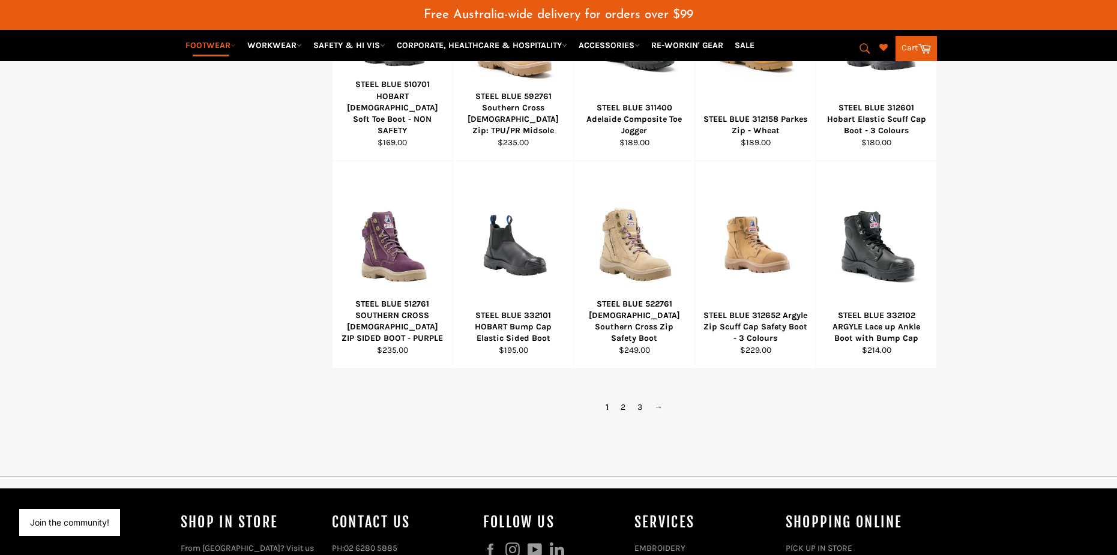
scroll to position [810, 0]
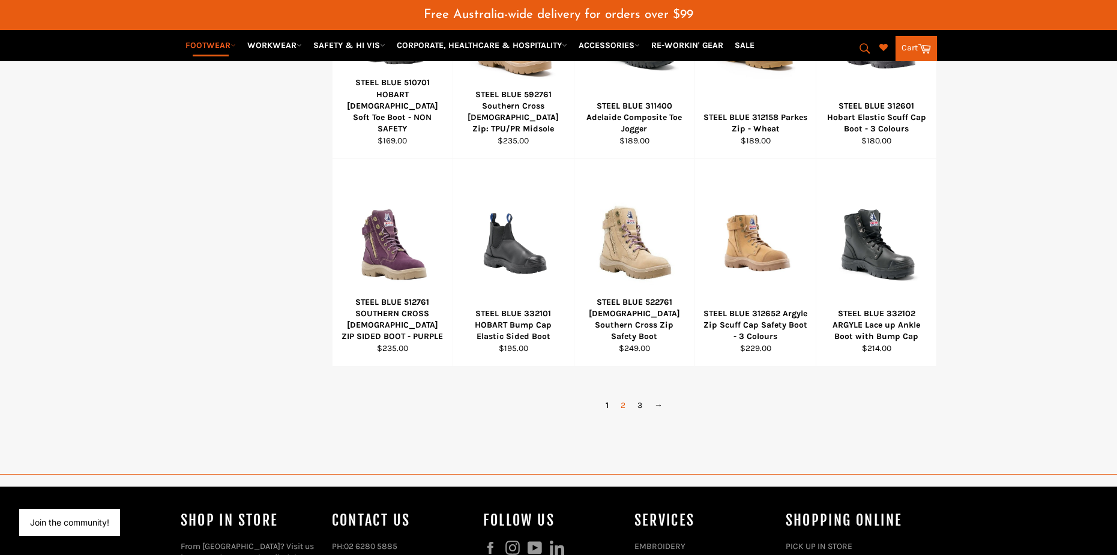
click at [623, 405] on link "2" at bounding box center [623, 405] width 17 height 17
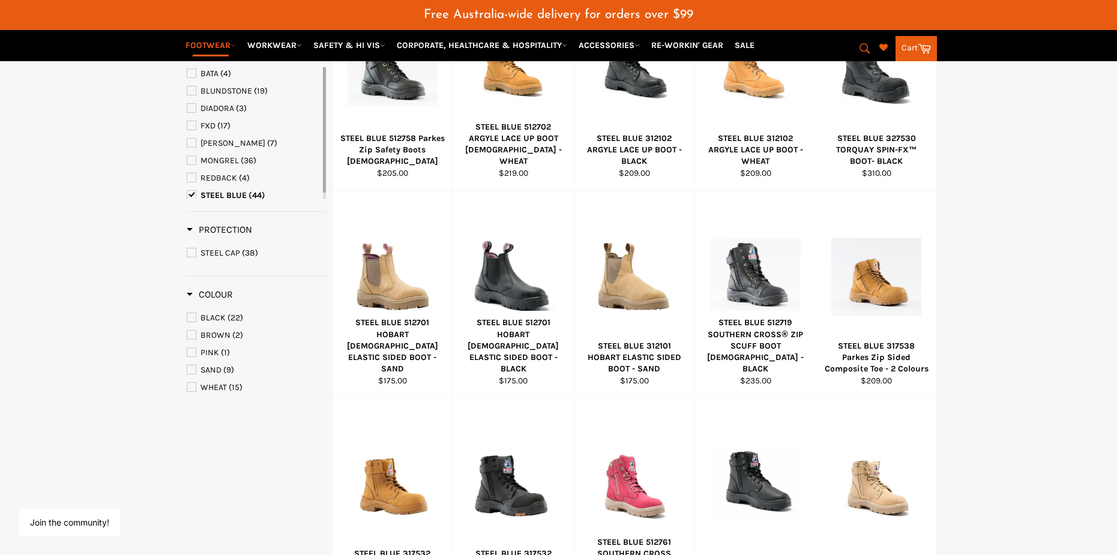
scroll to position [315, 0]
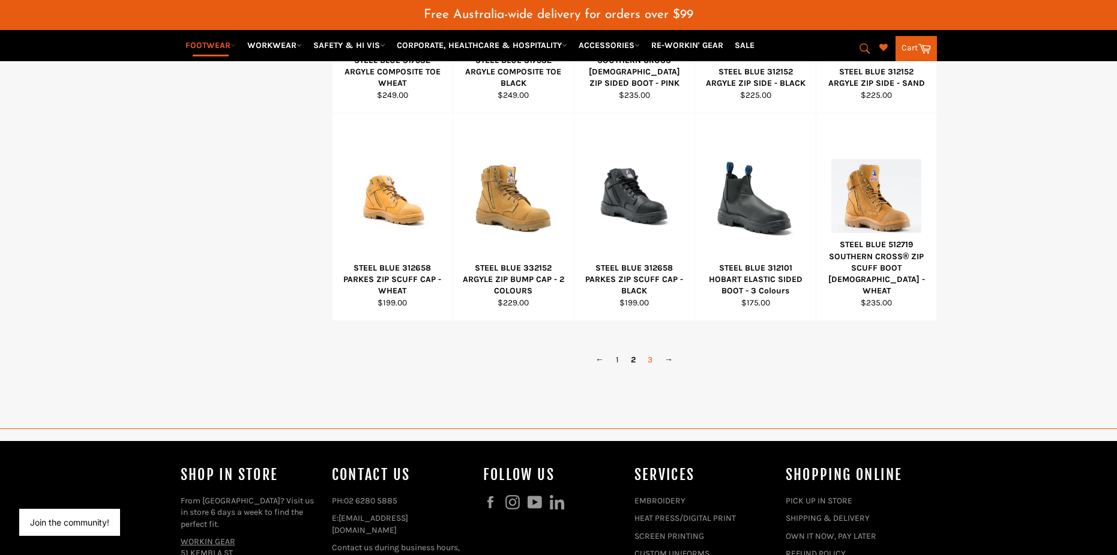
click at [652, 362] on link "3" at bounding box center [650, 359] width 17 height 17
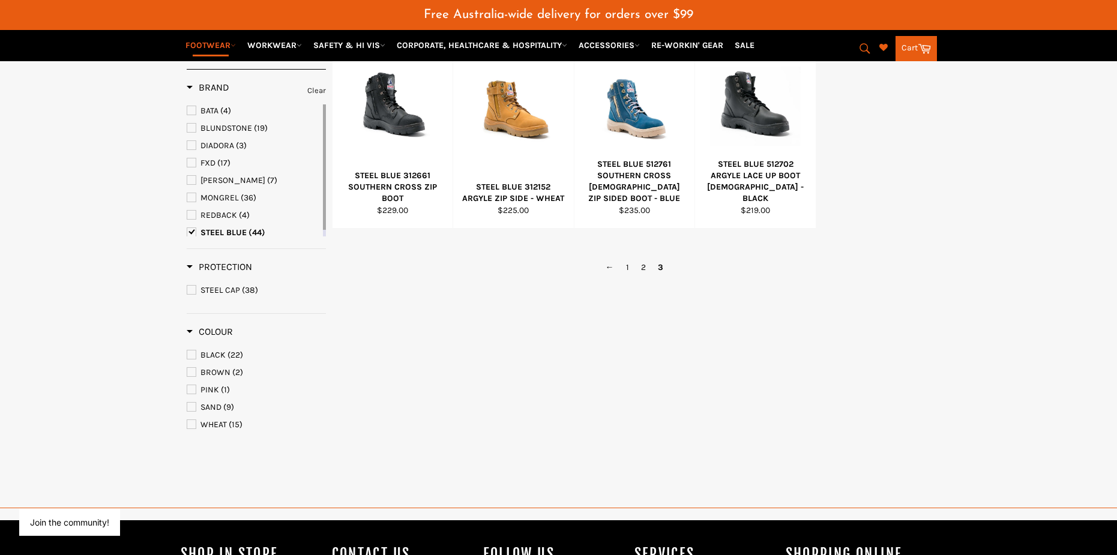
scroll to position [315, 0]
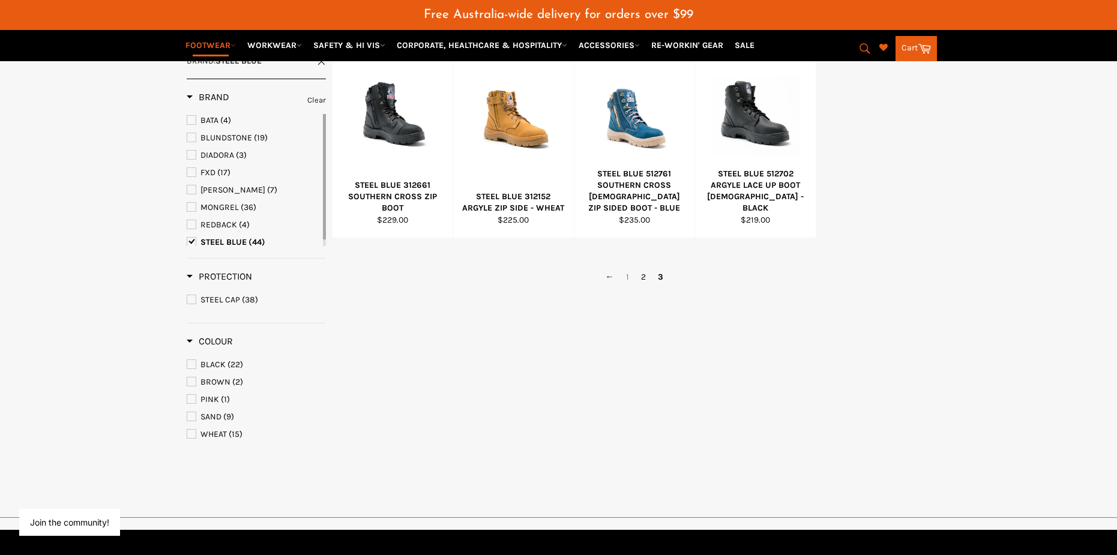
click at [623, 284] on link "1" at bounding box center [627, 276] width 15 height 17
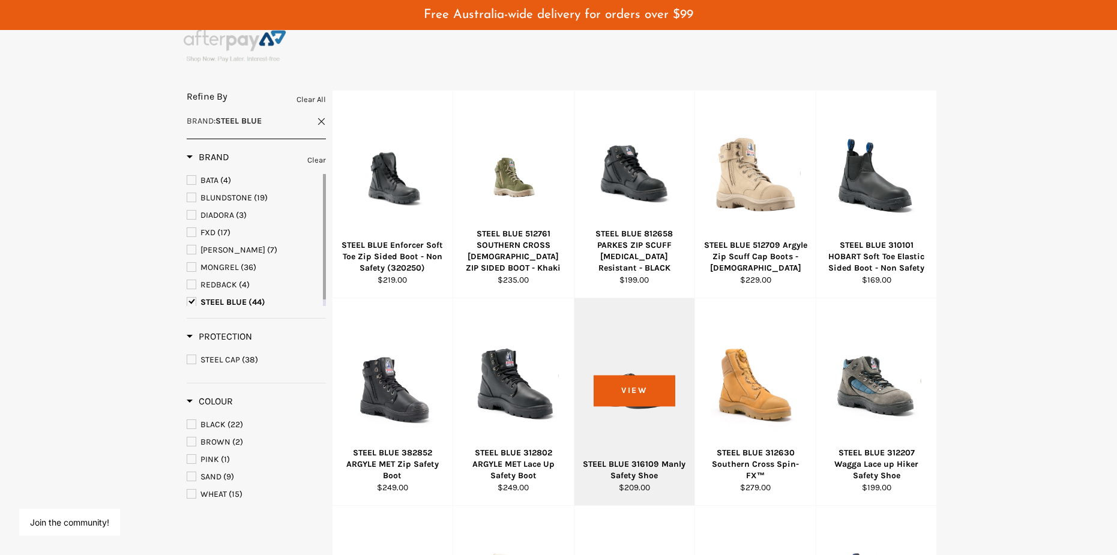
scroll to position [15, 0]
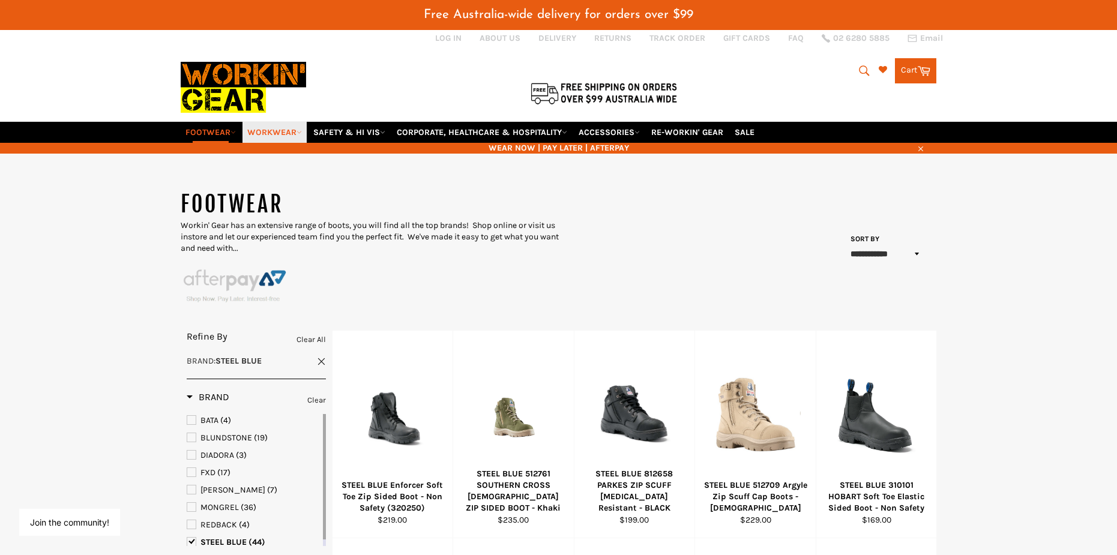
click at [266, 139] on link "WORKWEAR" at bounding box center [274, 132] width 64 height 21
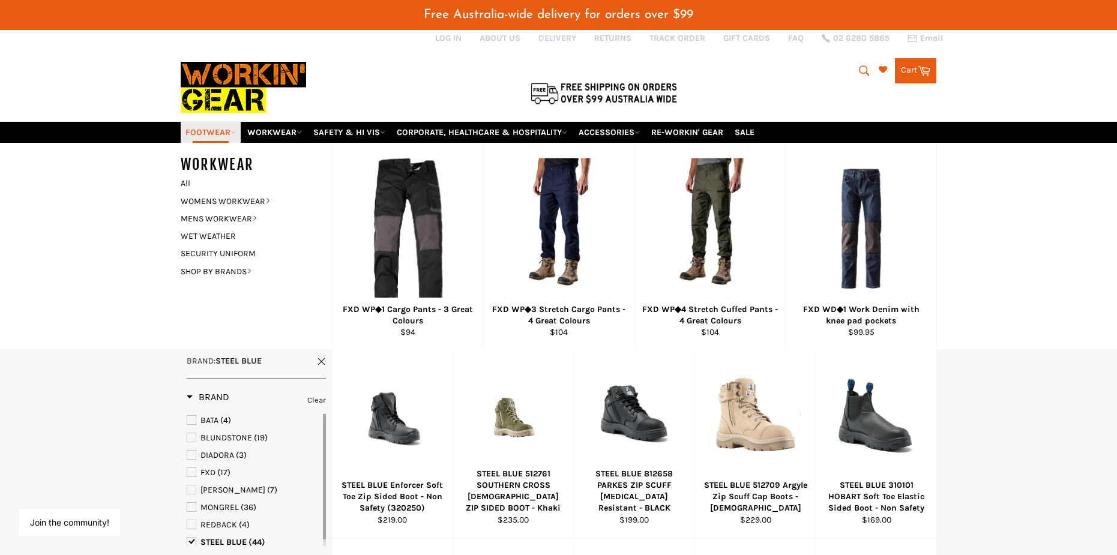
click at [228, 128] on link "FOOTWEAR" at bounding box center [211, 132] width 60 height 21
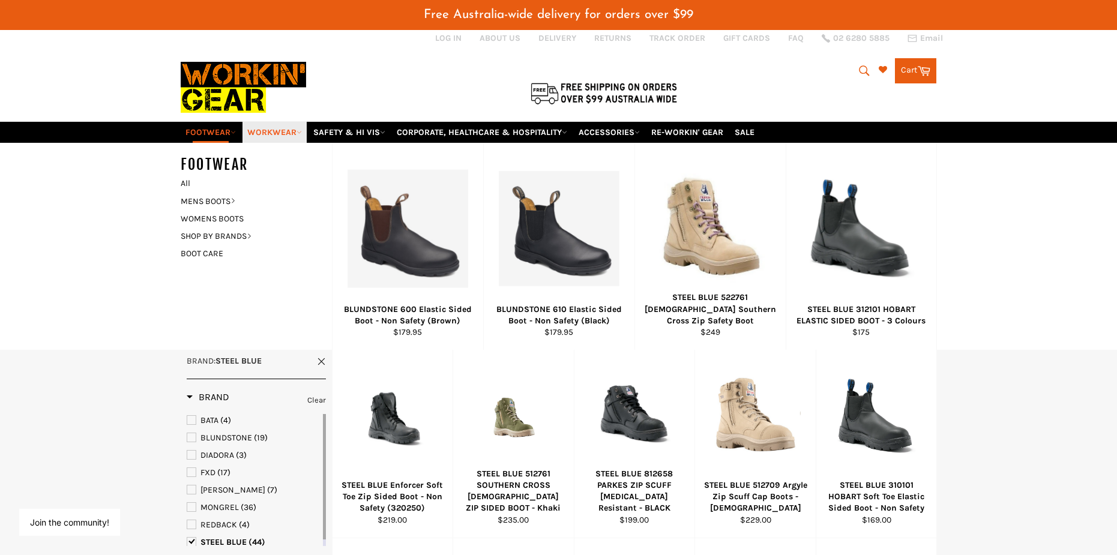
click at [275, 136] on link "WORKWEAR" at bounding box center [274, 132] width 64 height 21
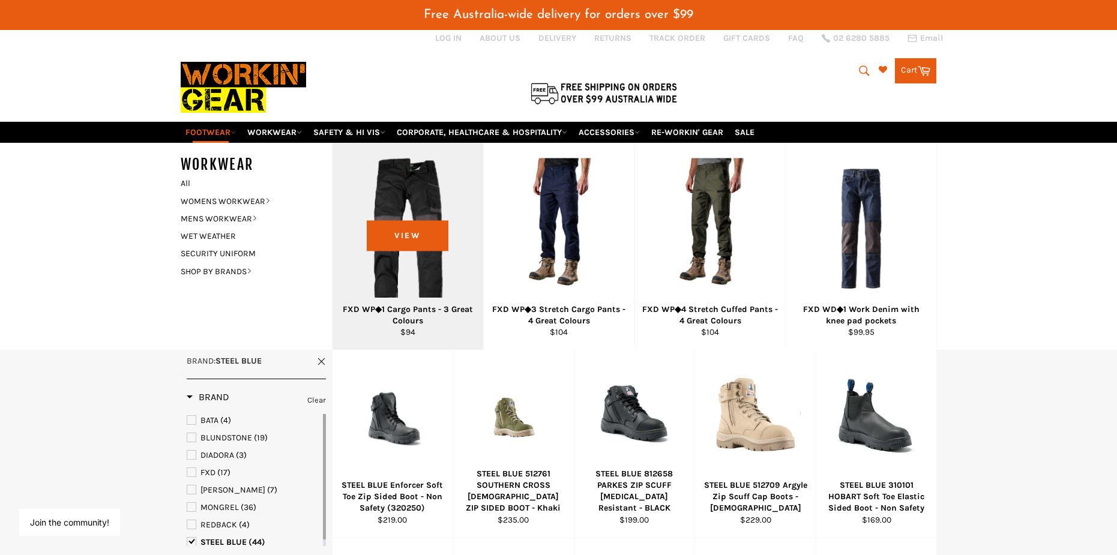
click at [388, 205] on div "View" at bounding box center [408, 246] width 151 height 207
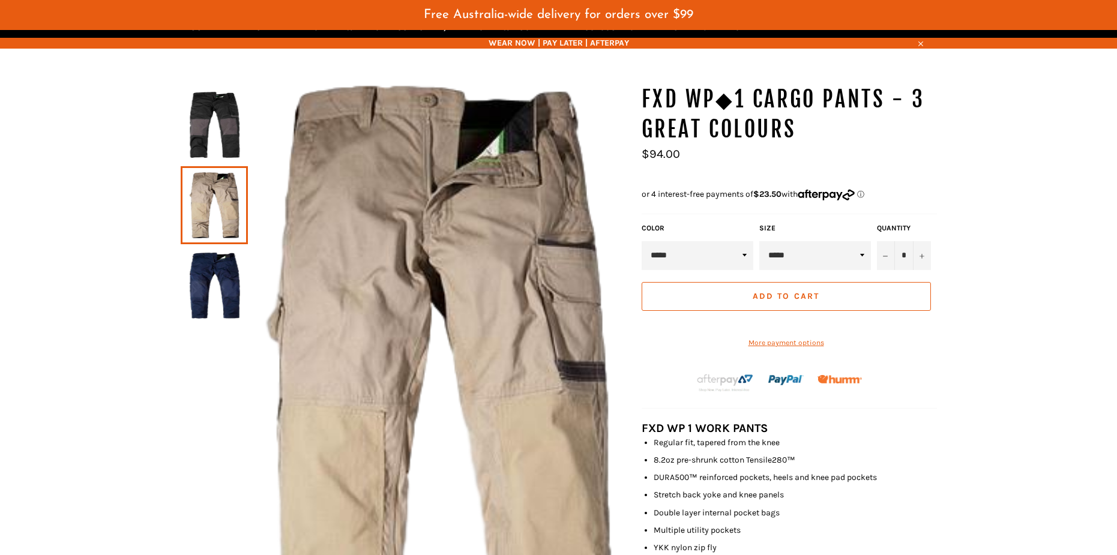
scroll to position [149, 0]
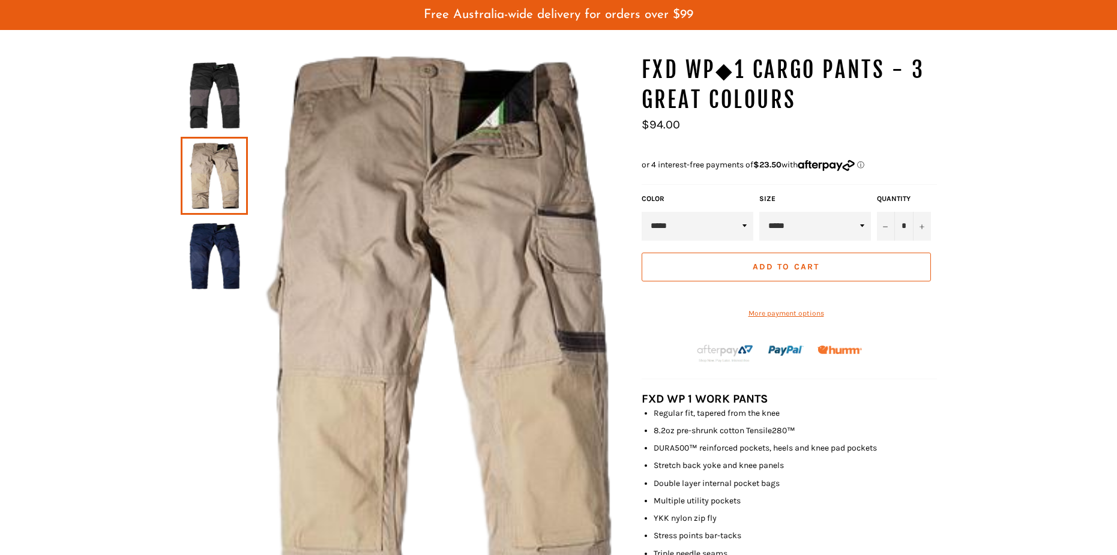
click at [187, 263] on img at bounding box center [214, 256] width 55 height 66
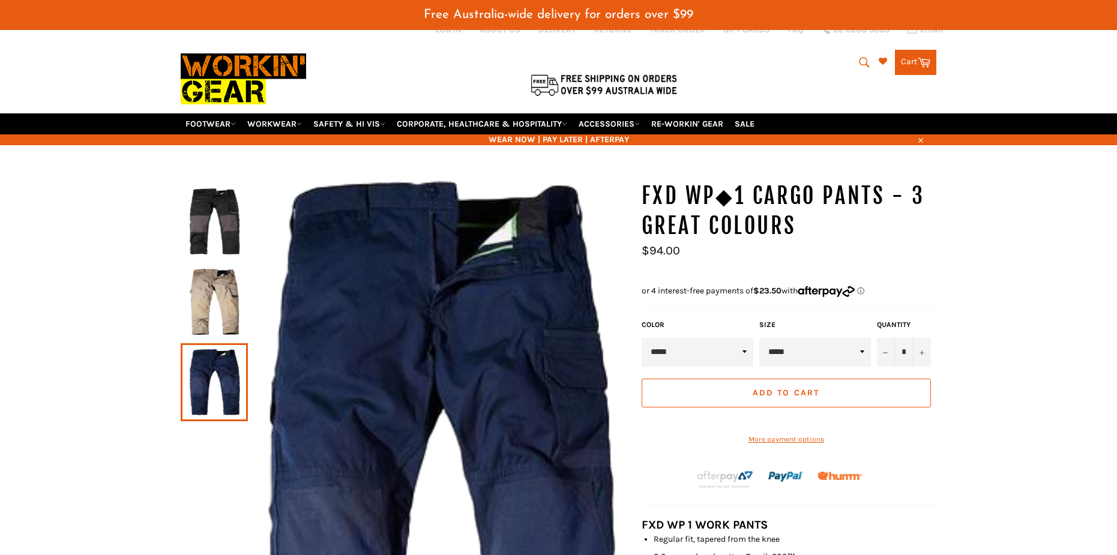
scroll to position [0, 0]
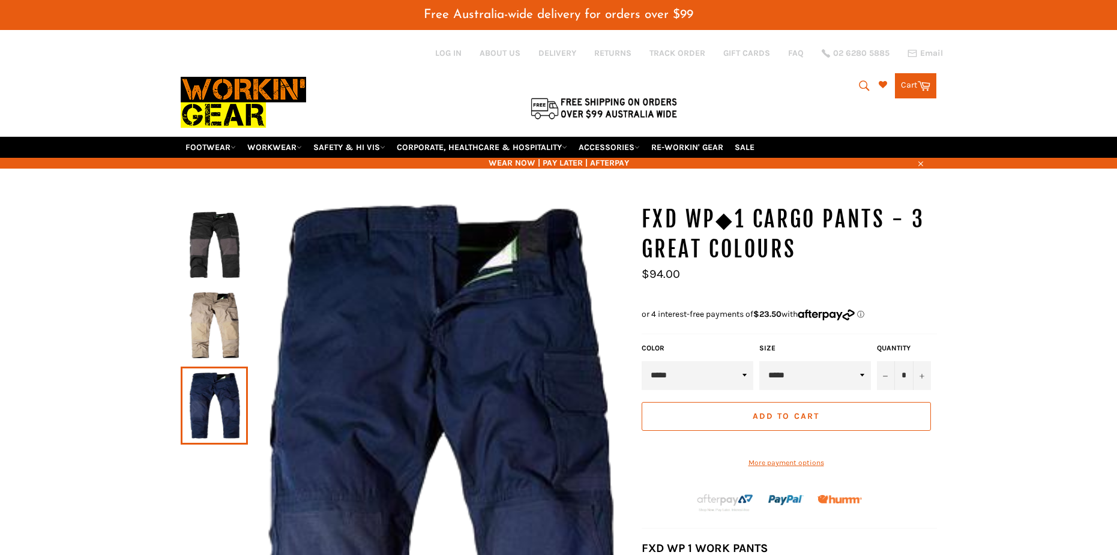
click at [217, 231] on img at bounding box center [214, 245] width 55 height 66
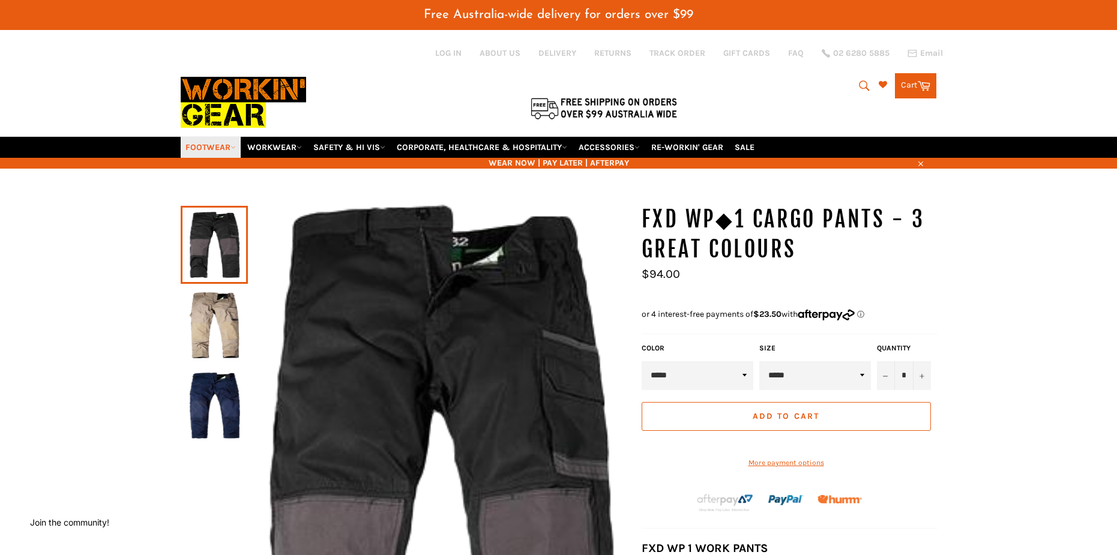
click at [198, 153] on link "FOOTWEAR" at bounding box center [211, 147] width 60 height 21
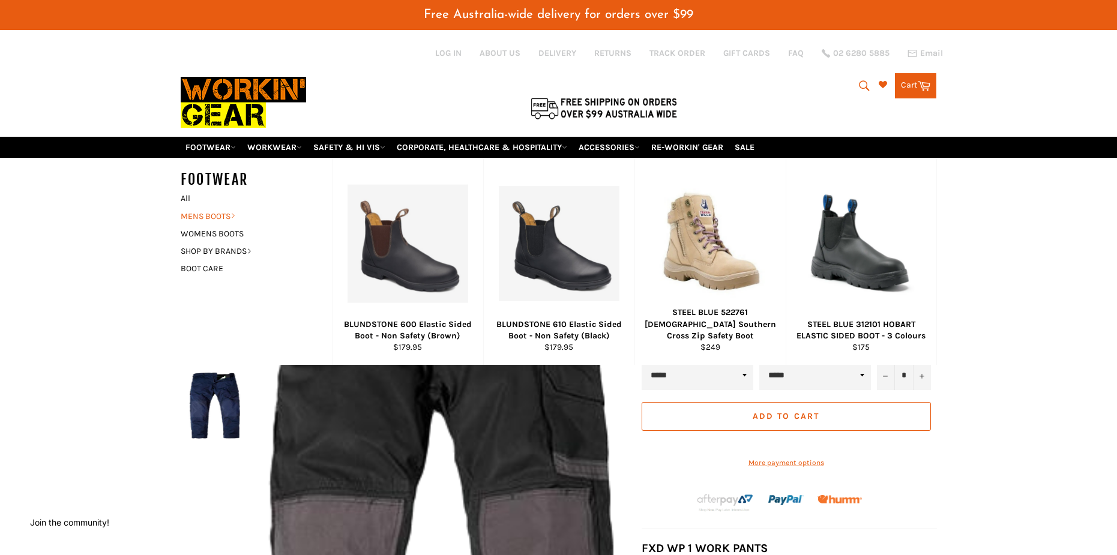
click at [220, 223] on link "MENS BOOTS" at bounding box center [247, 216] width 145 height 17
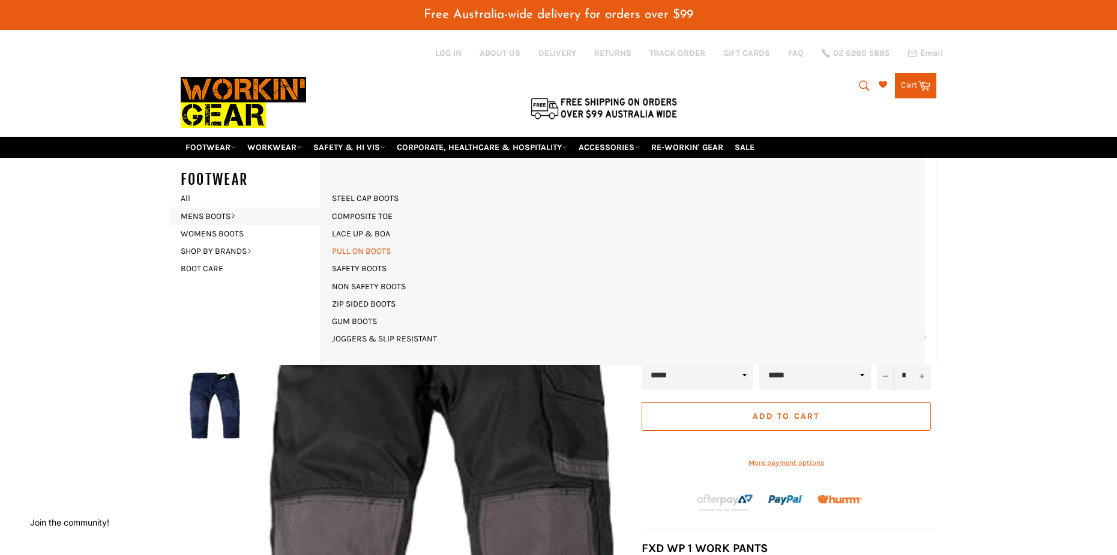
click at [378, 245] on link "PULL ON BOOTS" at bounding box center [361, 250] width 71 height 17
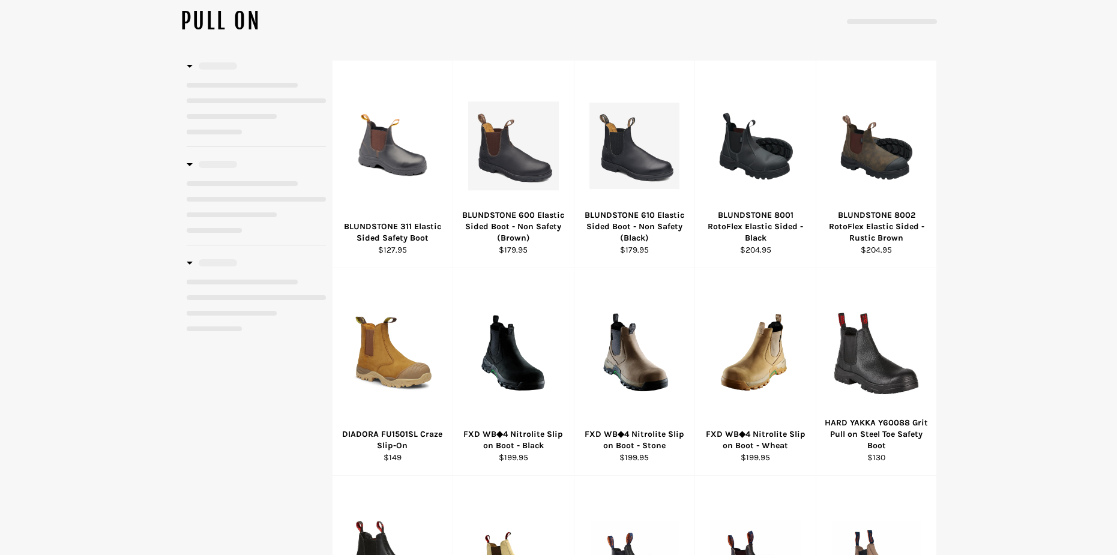
select select "**********"
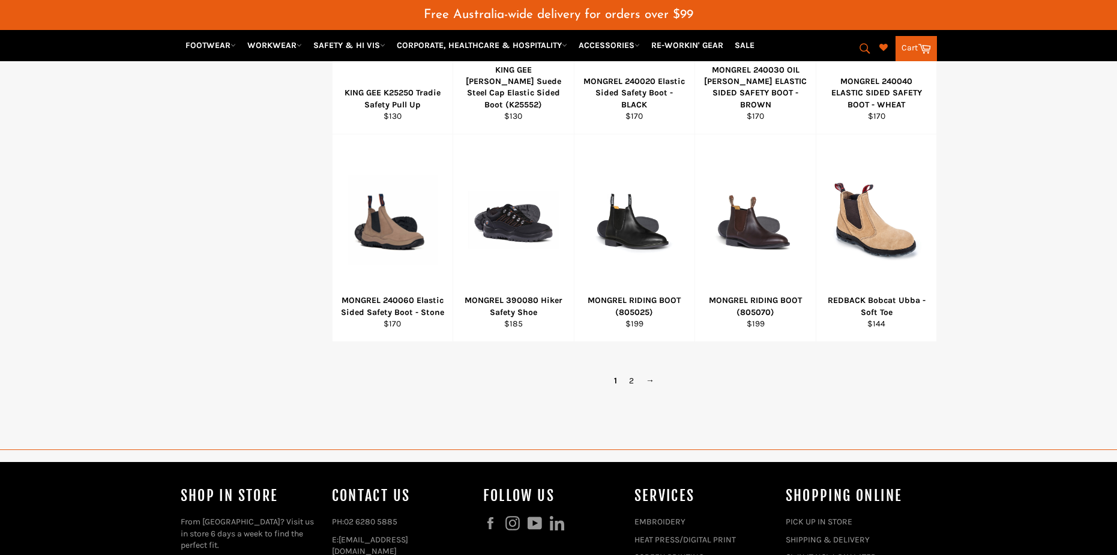
scroll to position [750, 0]
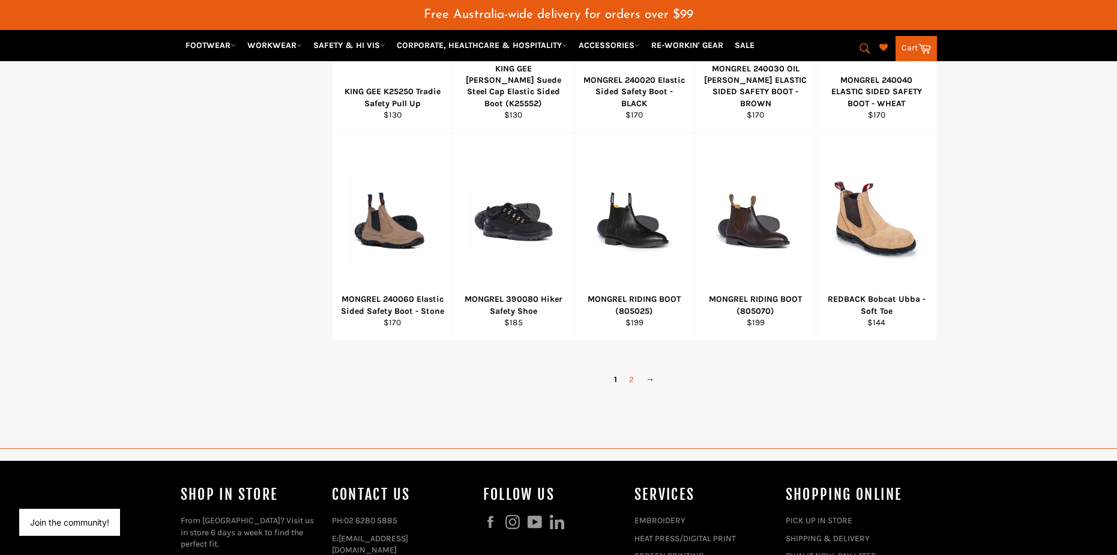
click at [627, 378] on link "2" at bounding box center [631, 379] width 17 height 17
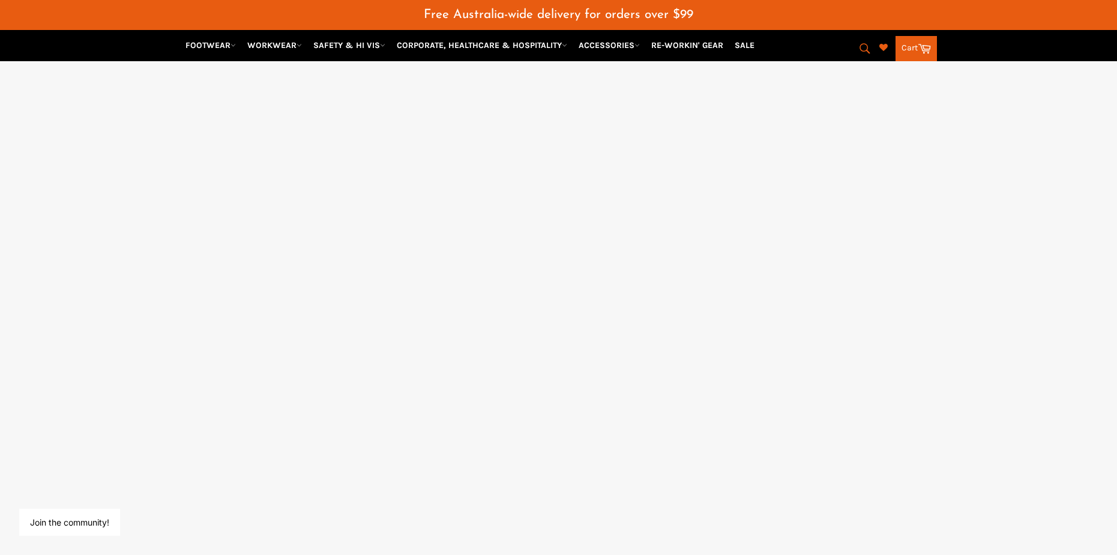
select select "**********"
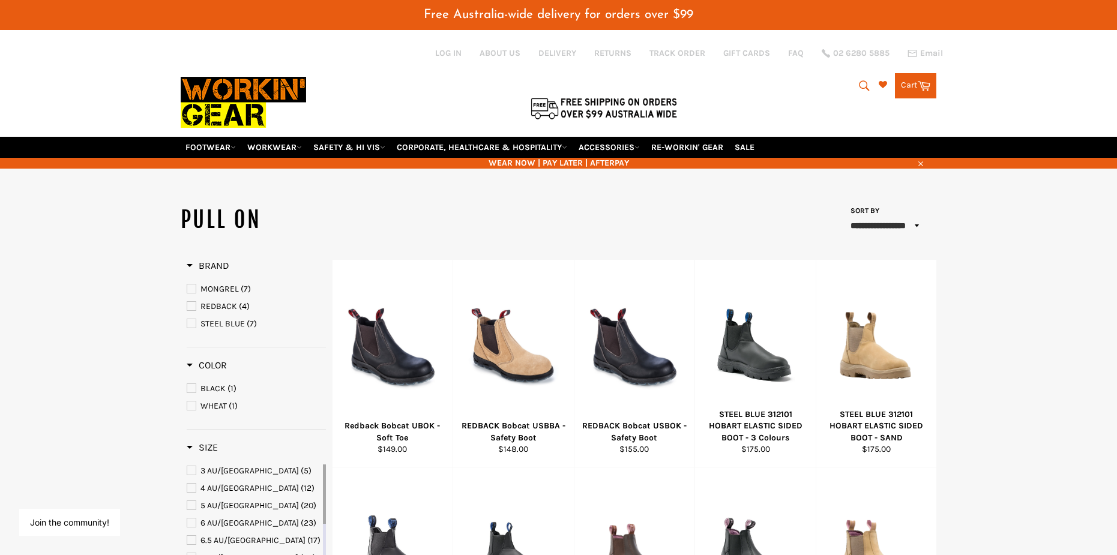
click at [860, 83] on icon "submit" at bounding box center [864, 85] width 13 height 13
type input "rigger"
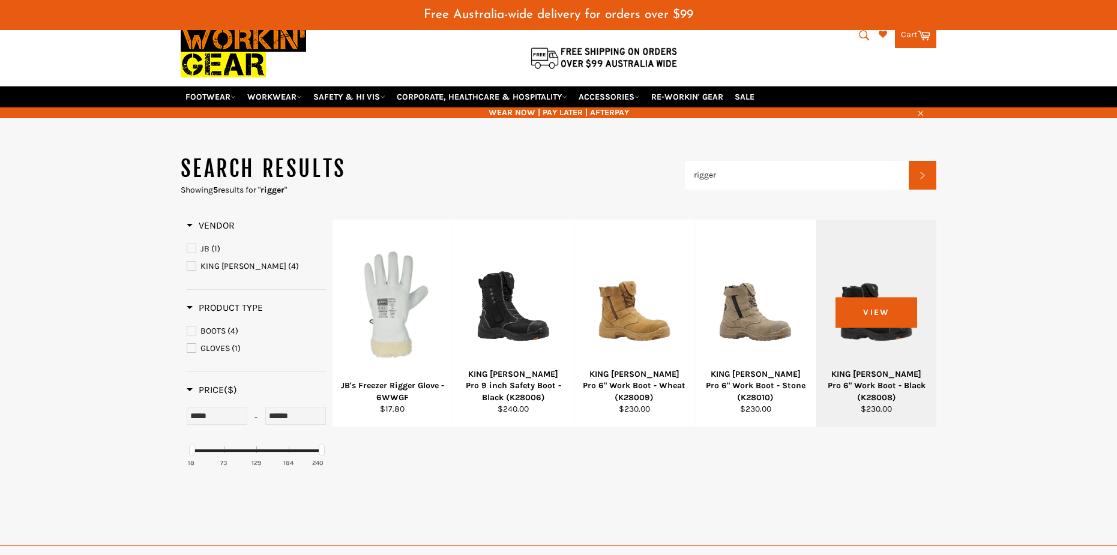
scroll to position [180, 0]
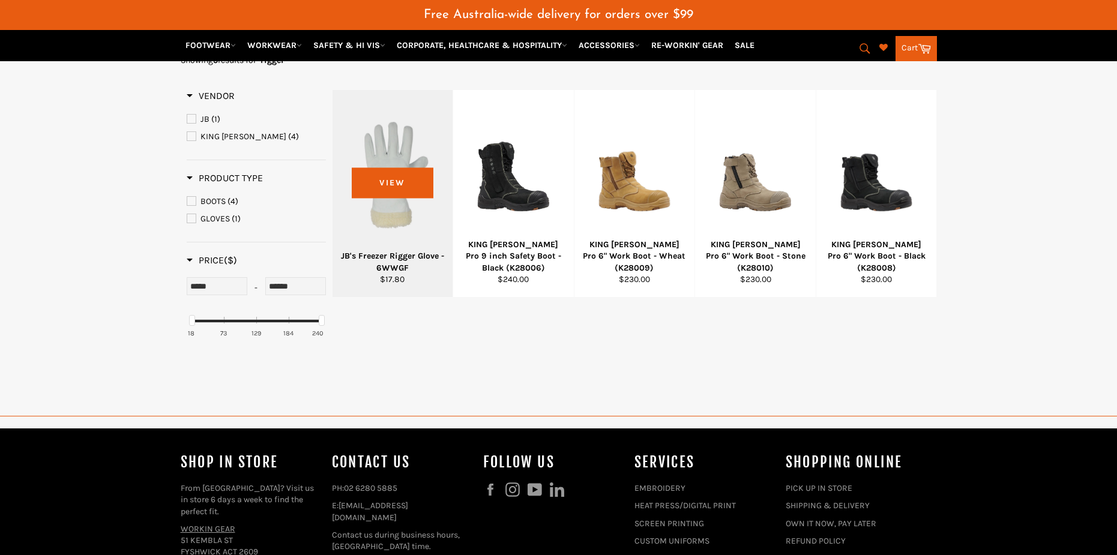
click at [391, 135] on div at bounding box center [393, 175] width 91 height 141
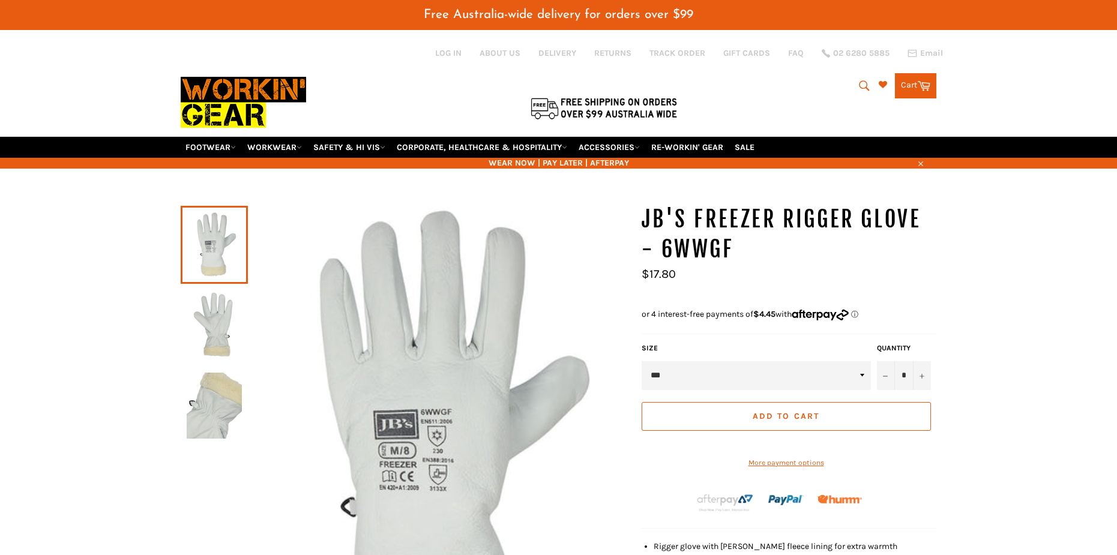
click at [227, 394] on img at bounding box center [214, 406] width 55 height 66
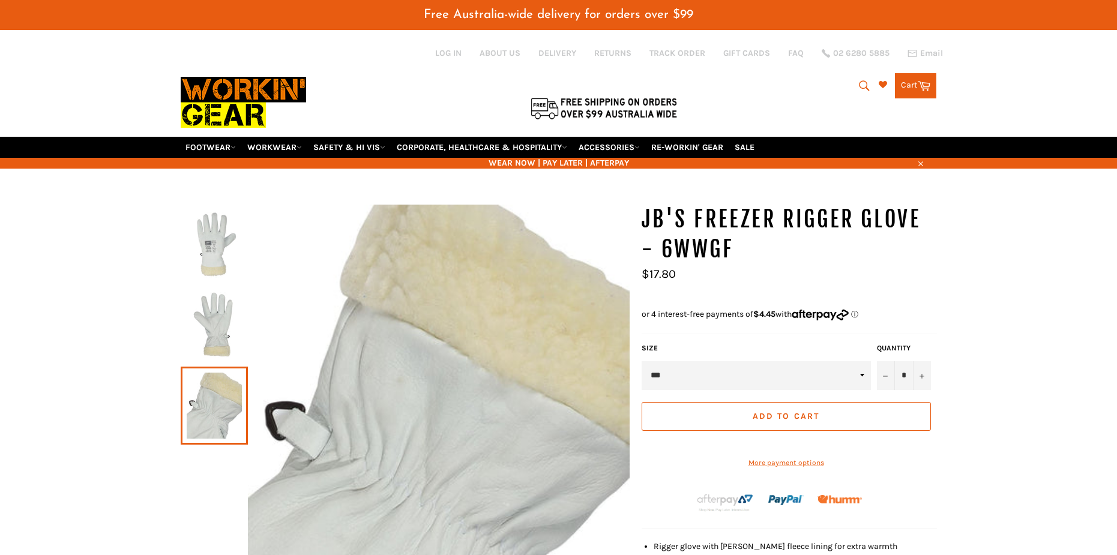
click at [226, 325] on img at bounding box center [214, 325] width 55 height 66
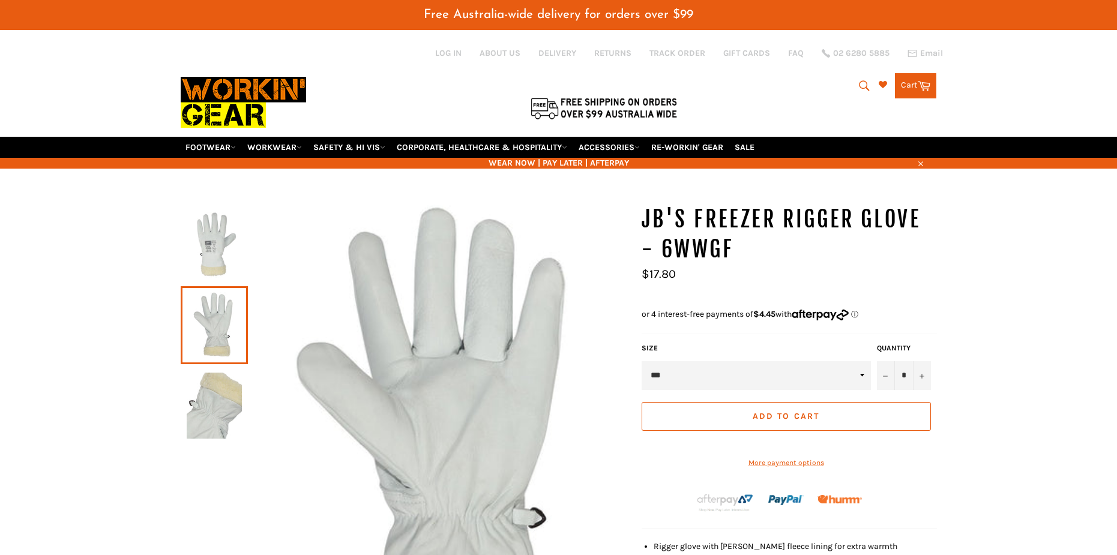
click at [212, 248] on img at bounding box center [214, 245] width 55 height 66
